Goal: Task Accomplishment & Management: Manage account settings

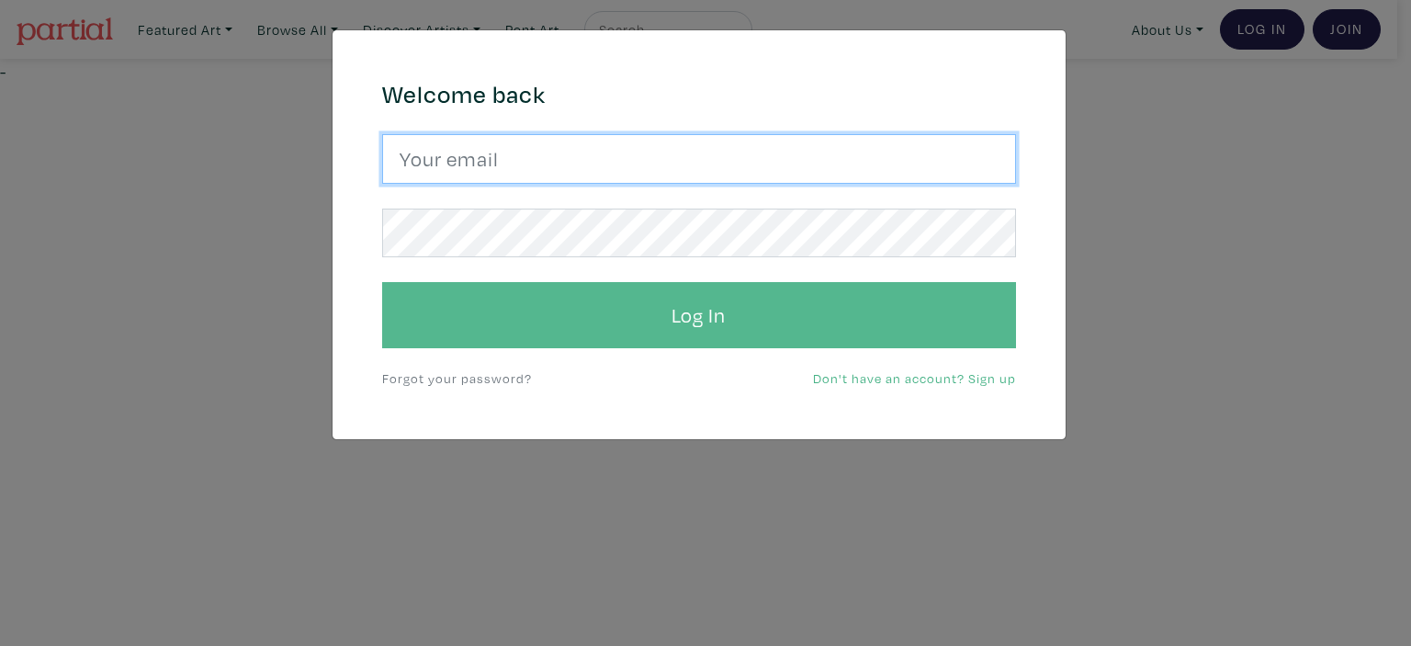
type input "vsaiko@gmail.com"
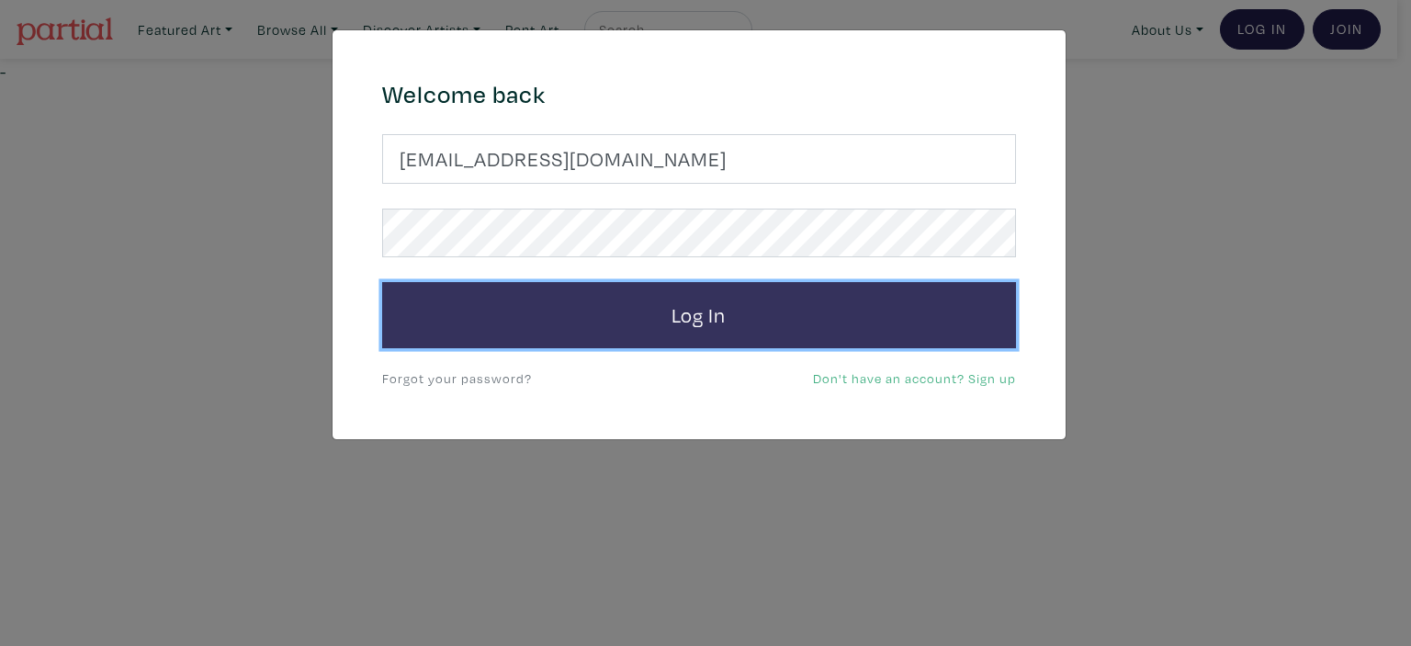
click at [721, 325] on button "Log In" at bounding box center [699, 315] width 634 height 66
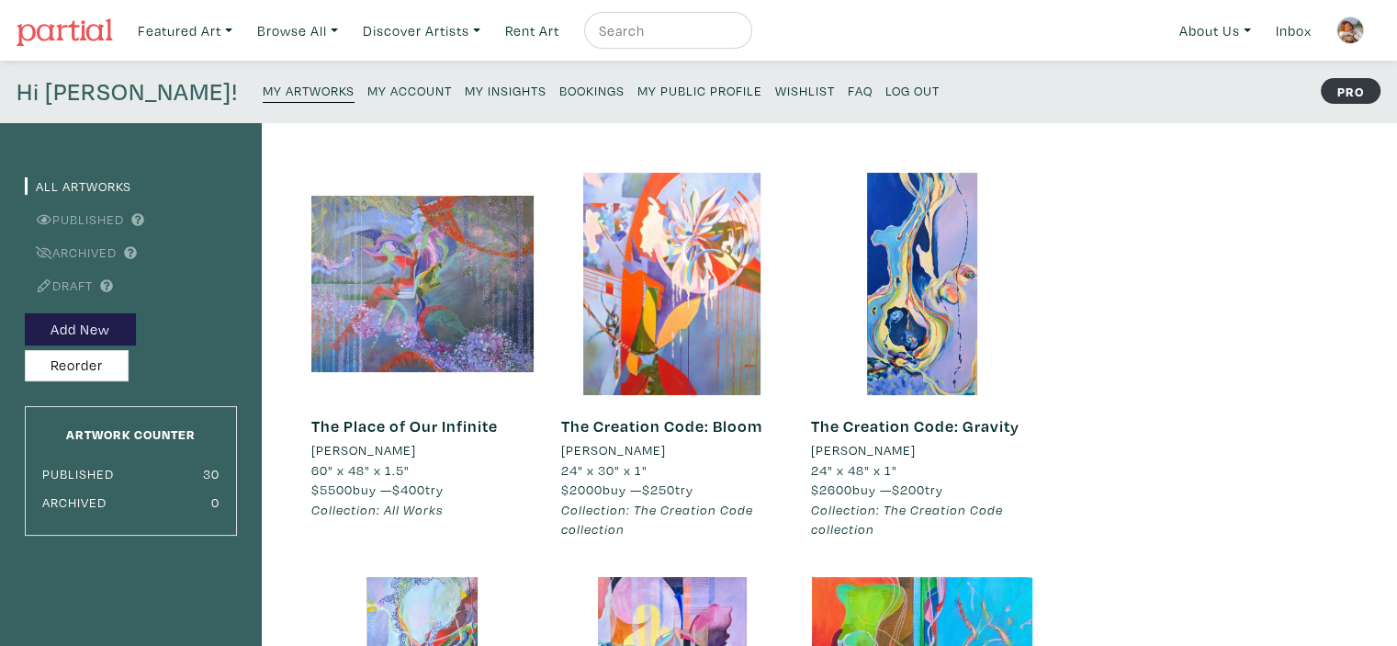
click at [465, 92] on small "My Insights" at bounding box center [506, 90] width 82 height 17
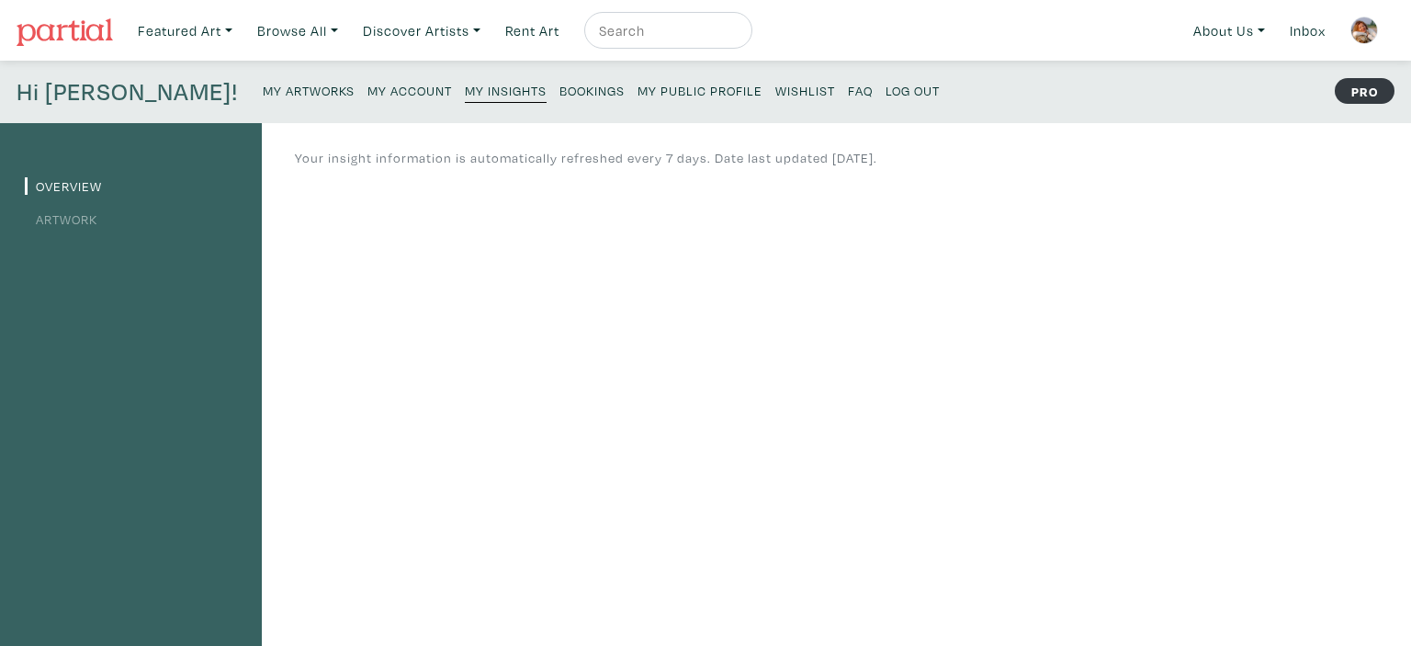
click at [886, 91] on small "Log Out" at bounding box center [913, 90] width 54 height 17
